Goal: Transaction & Acquisition: Obtain resource

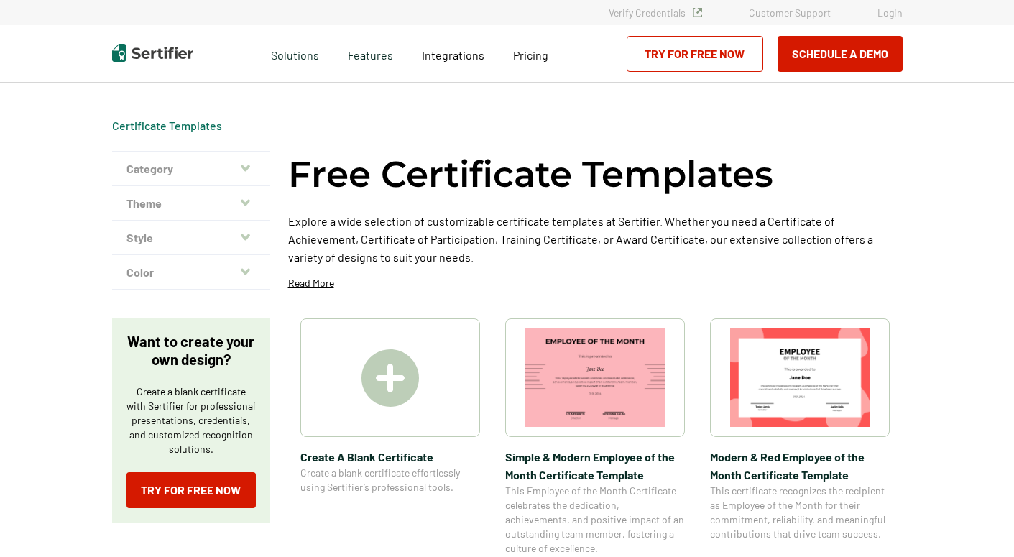
click at [766, 272] on div "Free Certificate Templates Explore a wide selection of customizable certificate…" at bounding box center [595, 225] width 614 height 149
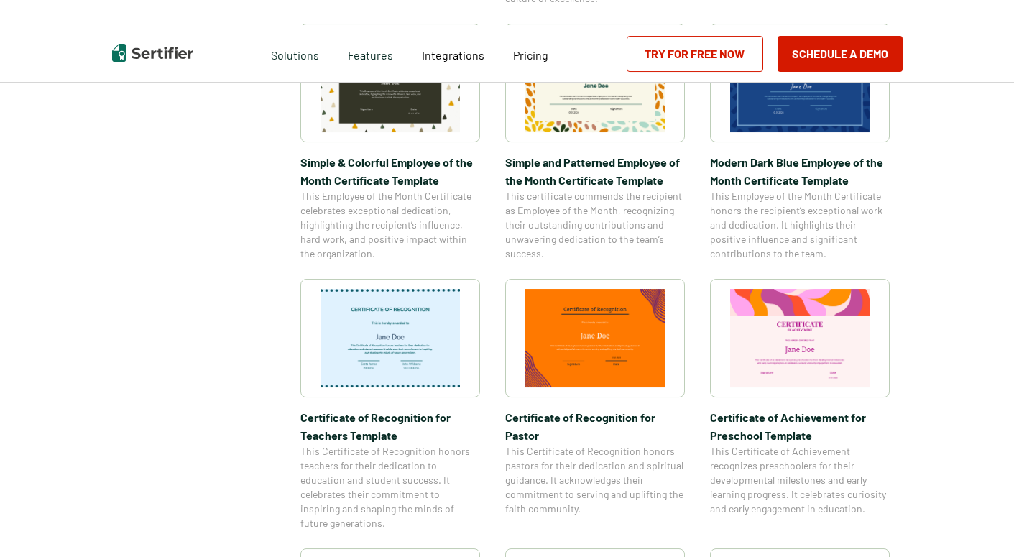
scroll to position [552, 0]
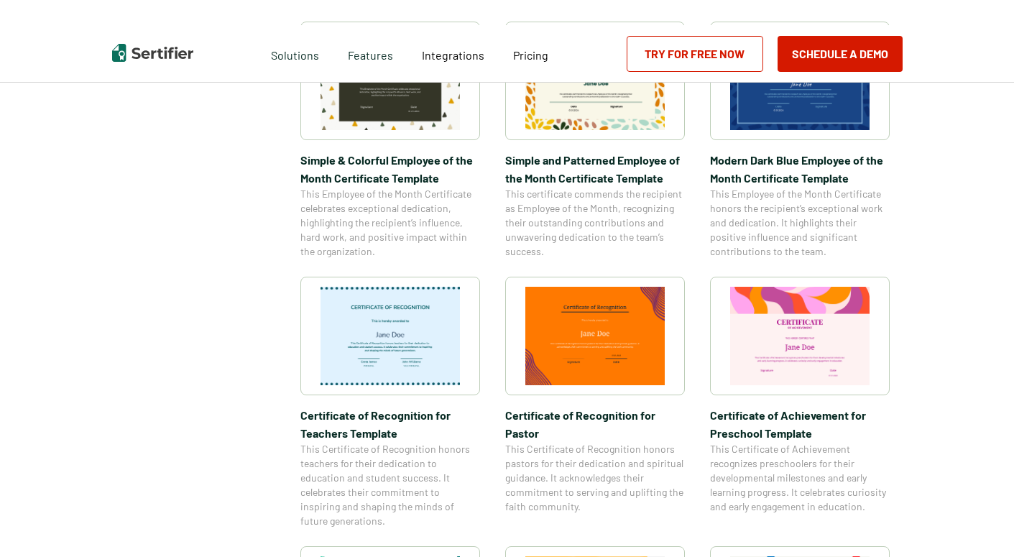
click at [802, 334] on img at bounding box center [799, 336] width 139 height 98
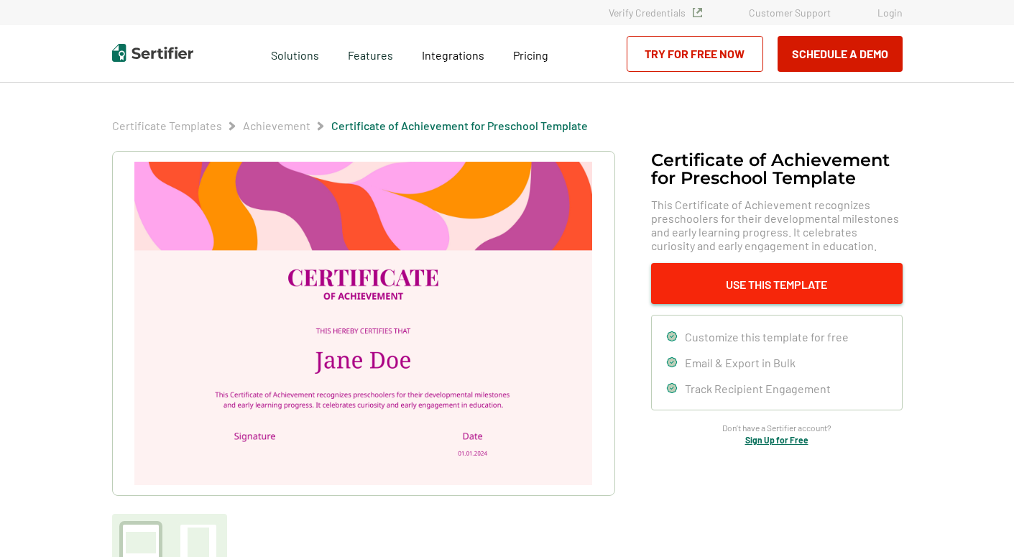
click at [770, 284] on button "Use This Template" at bounding box center [777, 283] width 252 height 41
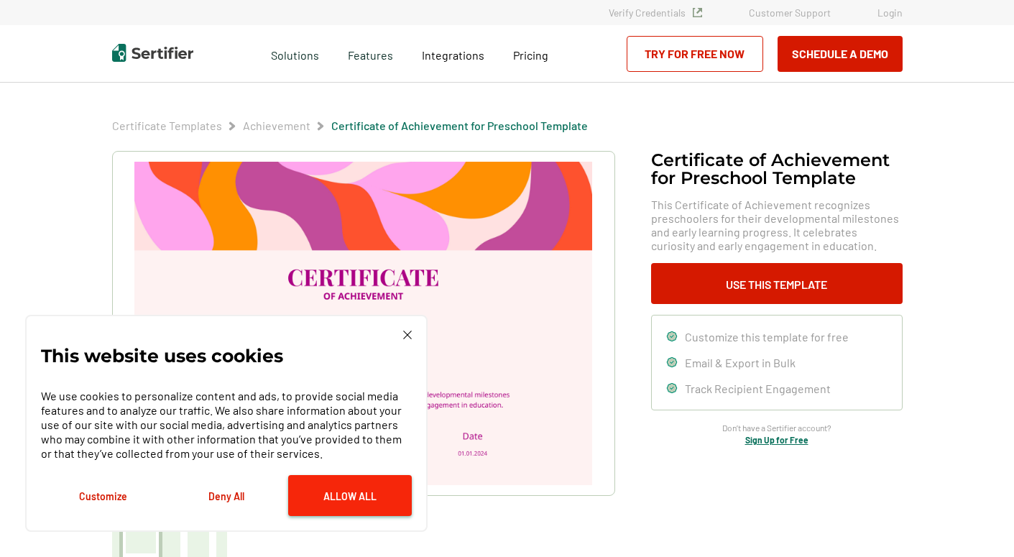
click at [340, 495] on button "Allow All" at bounding box center [350, 495] width 124 height 41
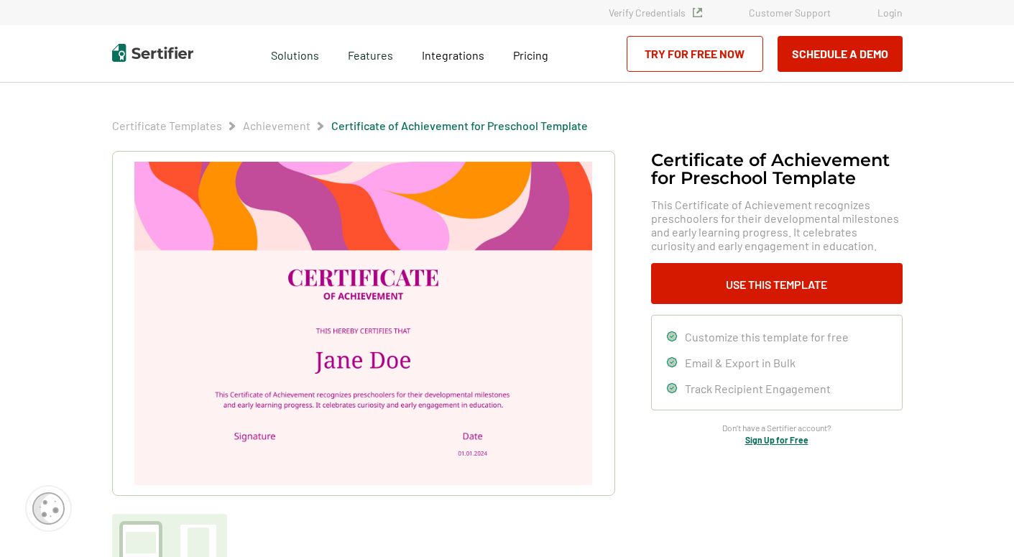
click at [700, 53] on link "Try for Free Now" at bounding box center [695, 54] width 137 height 36
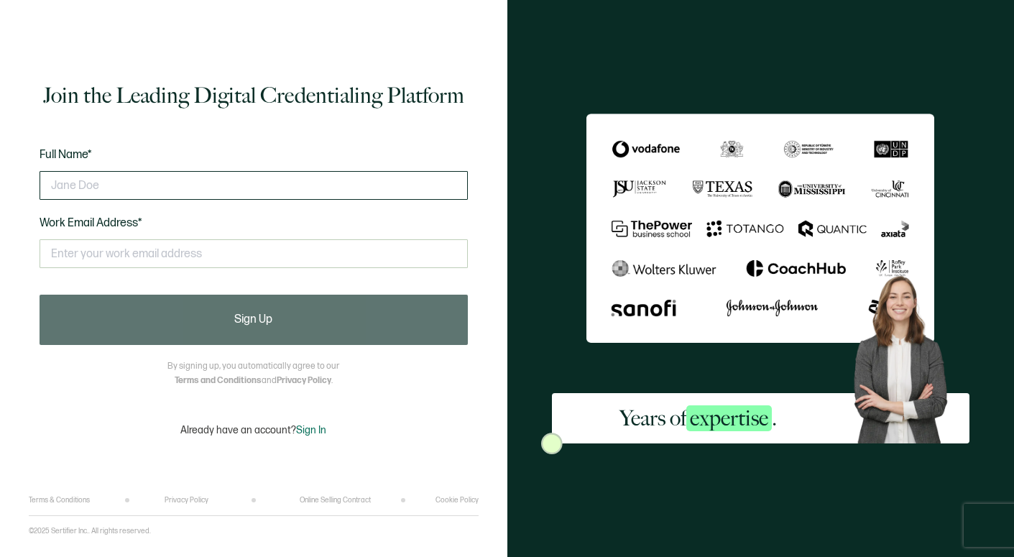
click at [257, 177] on input "text" at bounding box center [254, 185] width 428 height 29
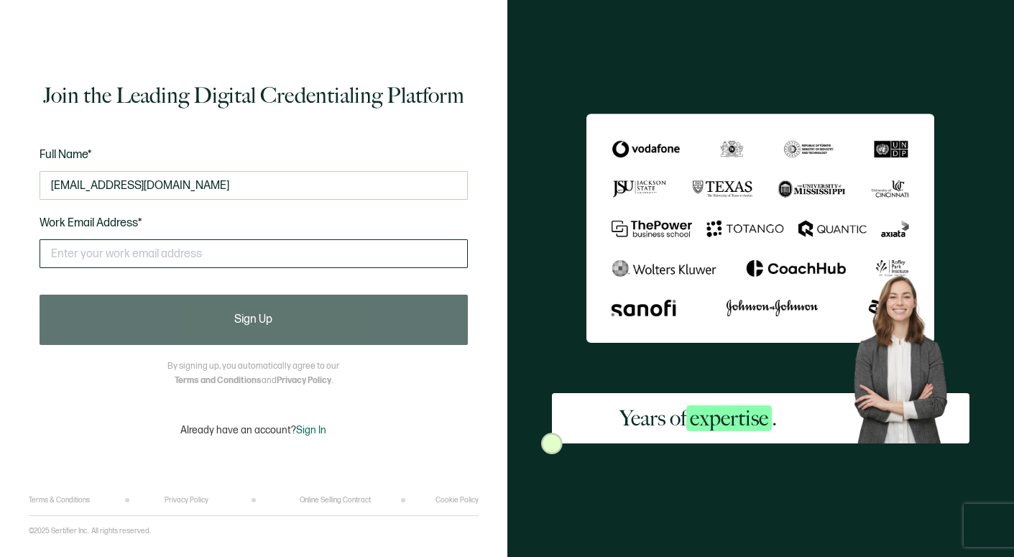
type input "dldriscoll@plymouth.edu"
click at [195, 257] on input "text" at bounding box center [254, 253] width 428 height 29
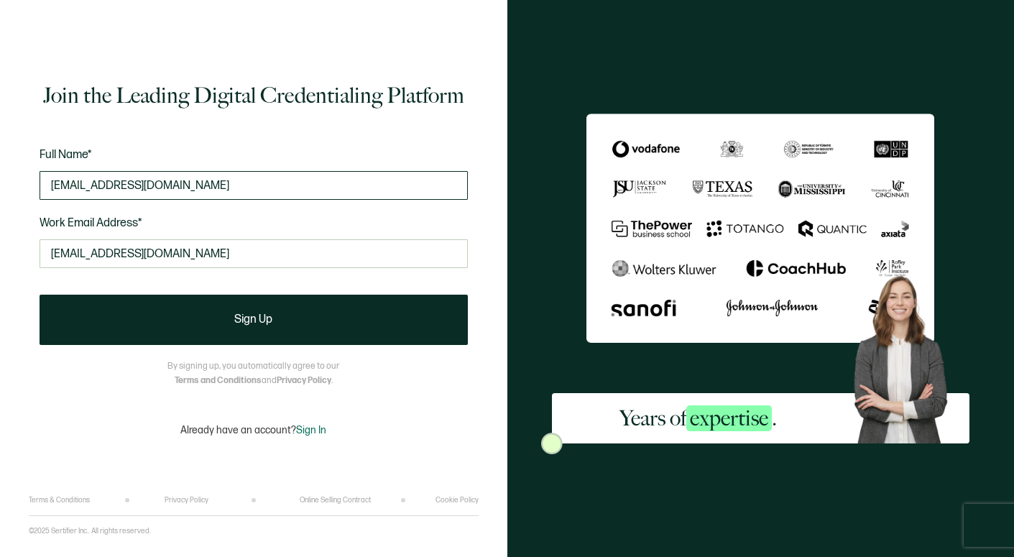
type input "dldriscoll@plymouth.edu"
click at [180, 180] on input "dldriscoll@plymouth.edu" at bounding box center [254, 185] width 428 height 29
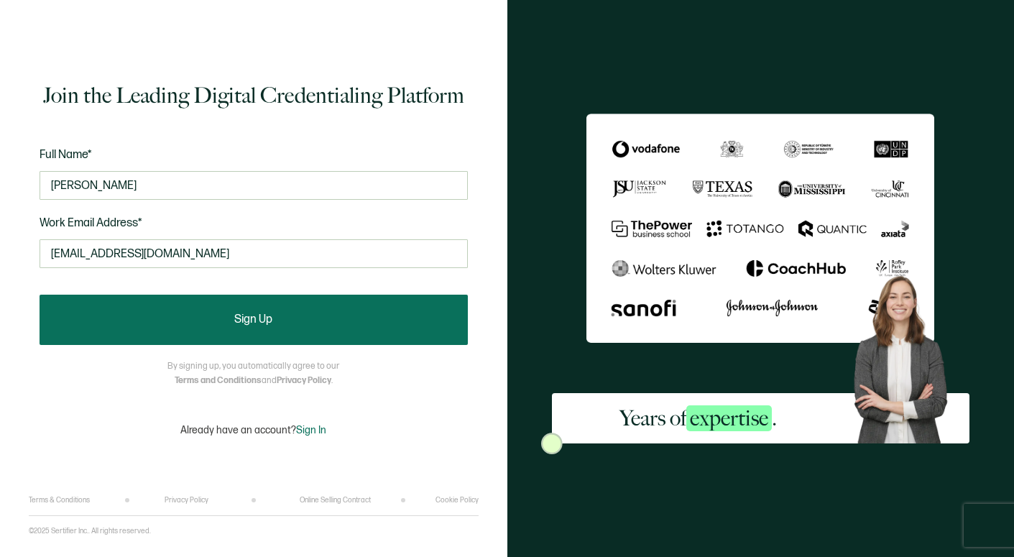
type input "donna driscoll"
click at [247, 321] on span "Sign Up" at bounding box center [253, 319] width 38 height 11
